Goal: Information Seeking & Learning: Learn about a topic

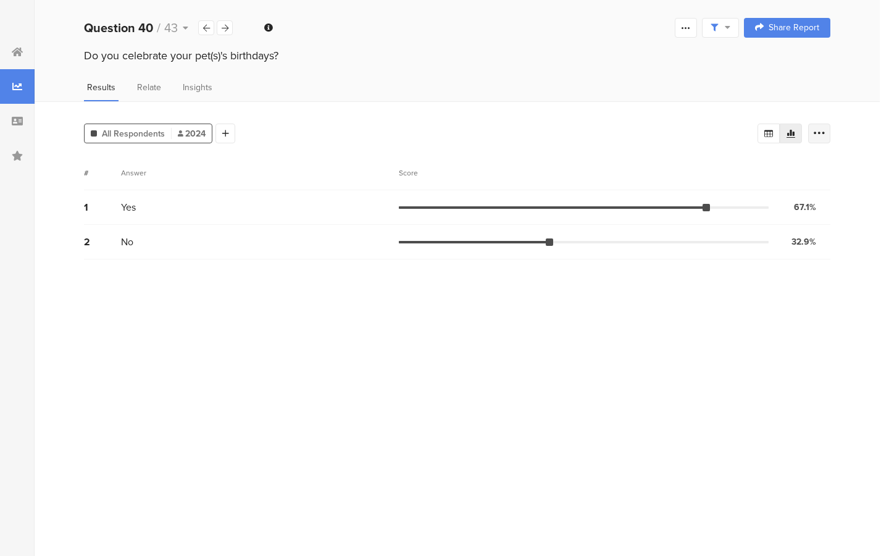
click at [819, 133] on icon at bounding box center [819, 133] width 12 height 12
click at [764, 128] on icon at bounding box center [769, 133] width 10 height 10
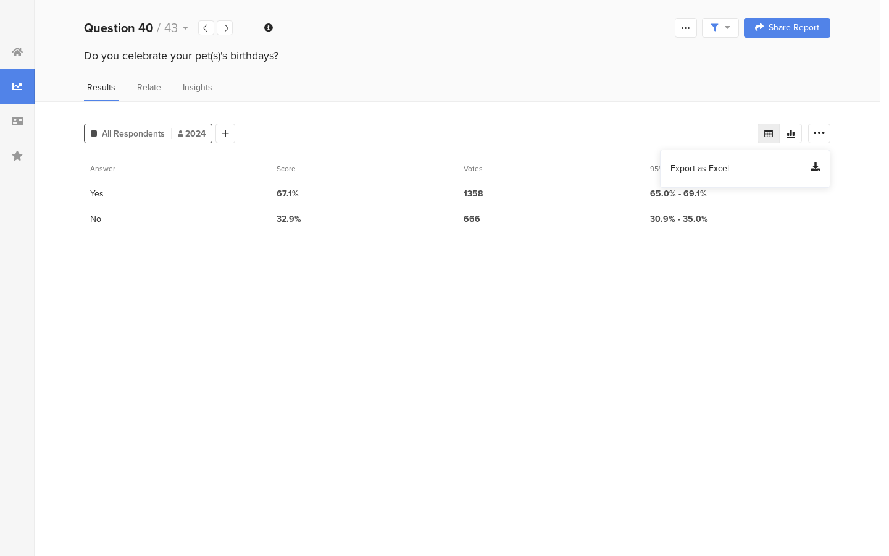
click at [814, 170] on icon at bounding box center [815, 168] width 9 height 12
click at [702, 168] on span "Export as Excel" at bounding box center [700, 168] width 59 height 12
click at [703, 168] on span "Export as Excel" at bounding box center [700, 168] width 59 height 12
click at [814, 168] on icon at bounding box center [815, 168] width 9 height 12
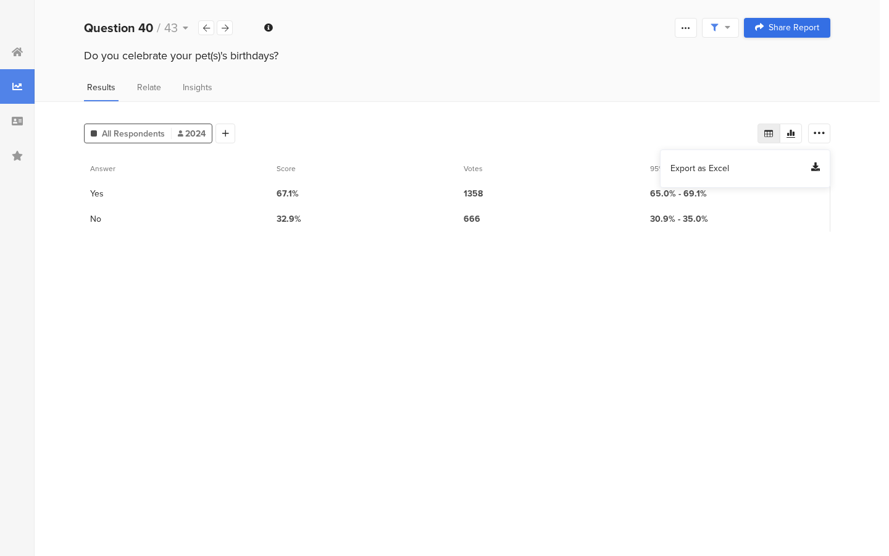
click at [797, 32] on span "Share Report" at bounding box center [794, 27] width 51 height 9
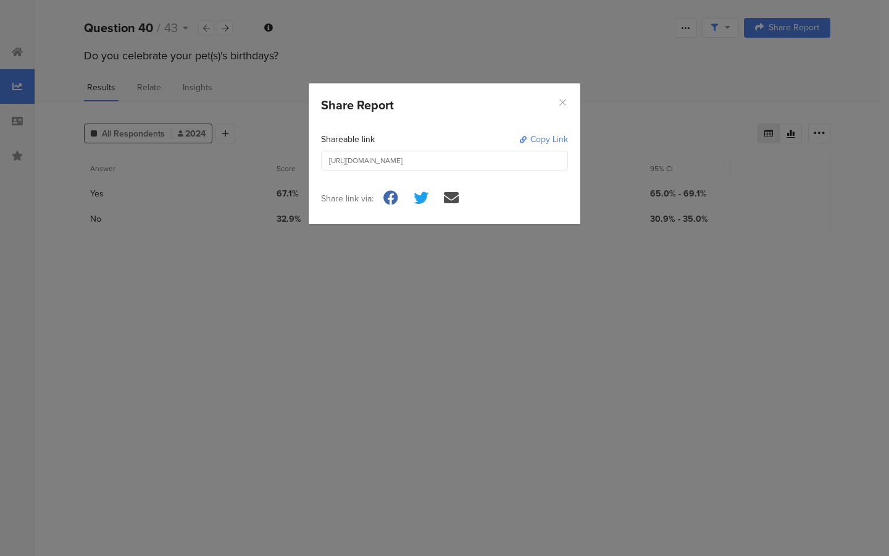
click at [565, 98] on icon "Close" at bounding box center [563, 102] width 10 height 10
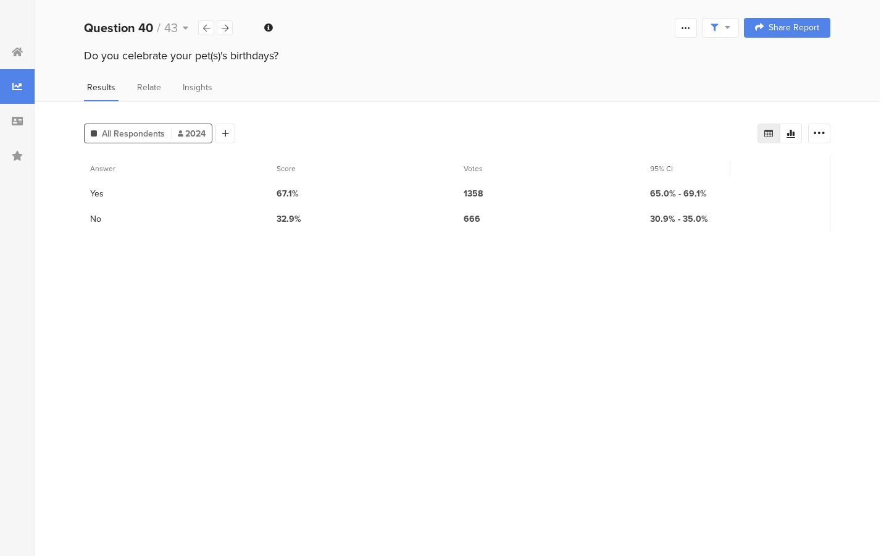
click at [598, 314] on section "Answer Score Votes 95% CI 1 Yes 67.1% 1358 65.0% - 69.1% 2 No 32.9% 666 30.9% -…" at bounding box center [457, 351] width 747 height 391
click at [140, 91] on span "Relate" at bounding box center [149, 87] width 24 height 13
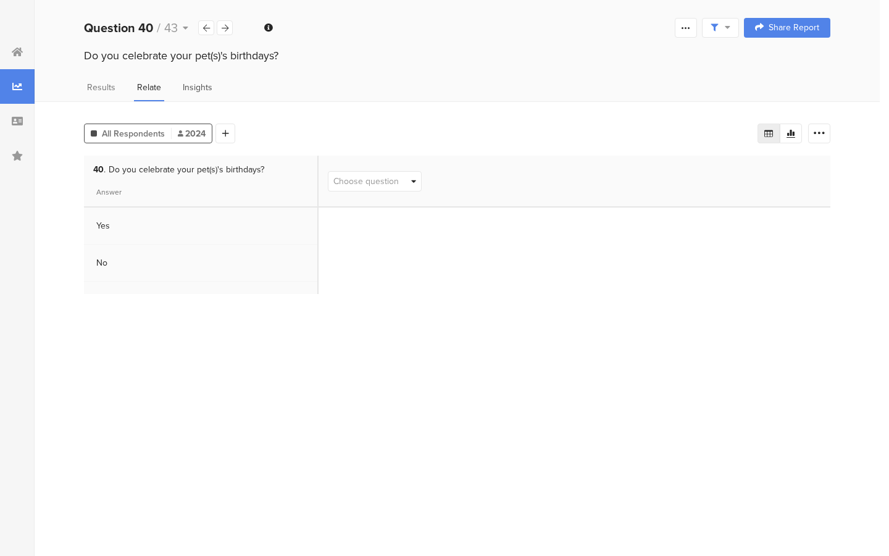
click at [196, 89] on span "Insights" at bounding box center [198, 87] width 30 height 13
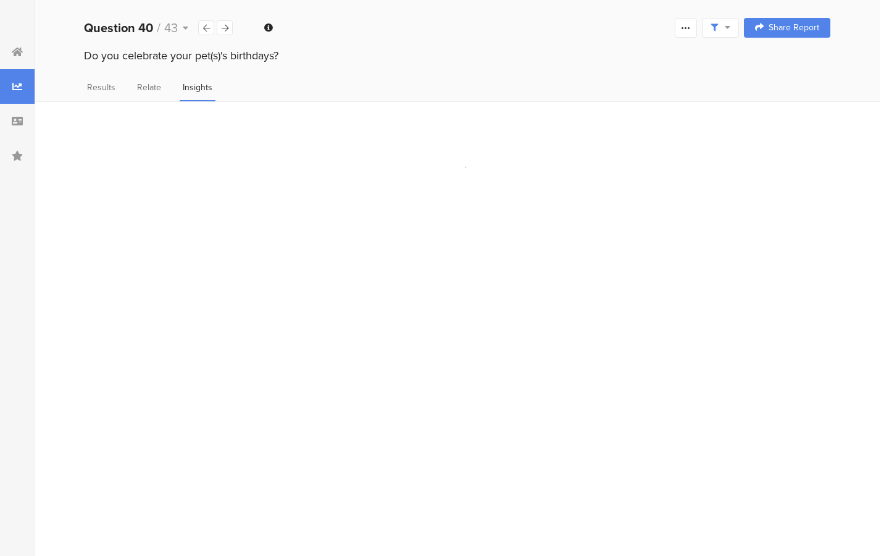
click at [96, 77] on div "Do you celebrate your pet(s)'s birthdays?" at bounding box center [457, 68] width 845 height 40
click at [96, 93] on div "Results" at bounding box center [101, 91] width 35 height 20
